Goal: Ask a question

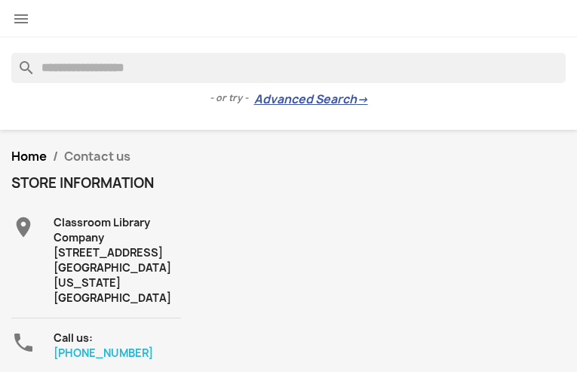
type input "**********"
